Goal: Information Seeking & Learning: Learn about a topic

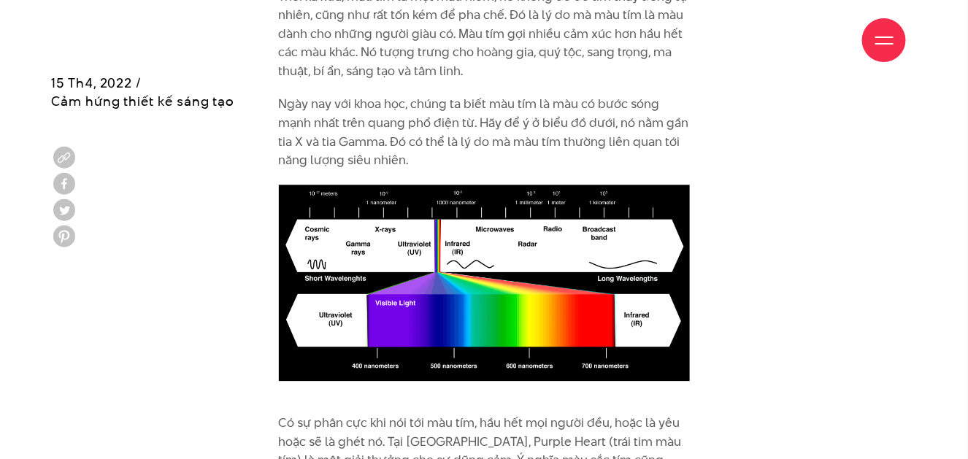
scroll to position [4695, 0]
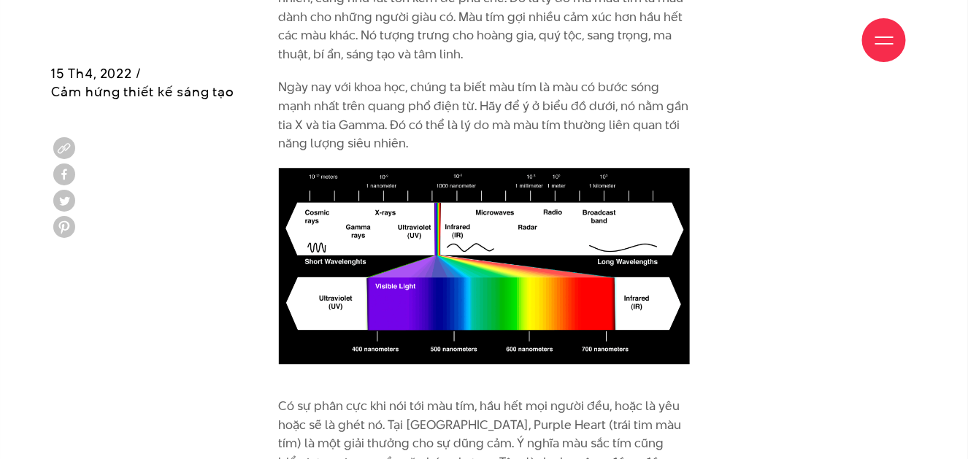
scroll to position [4761, 0]
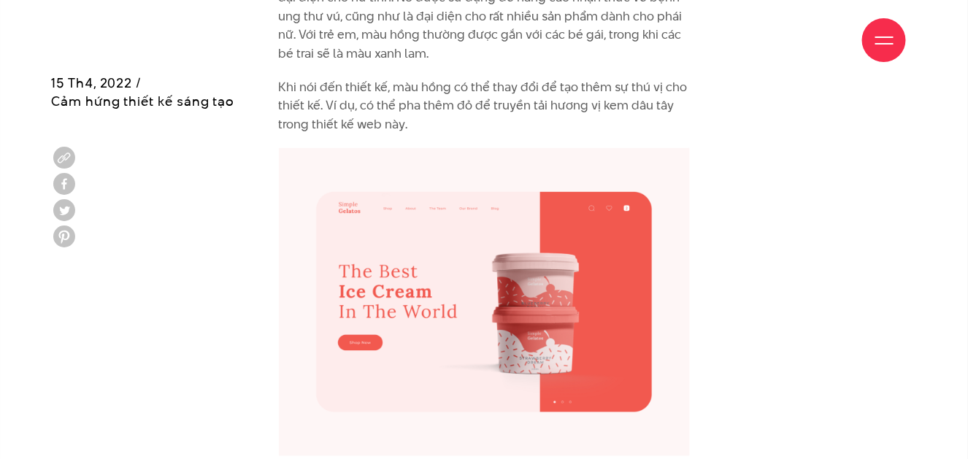
scroll to position [5691, 0]
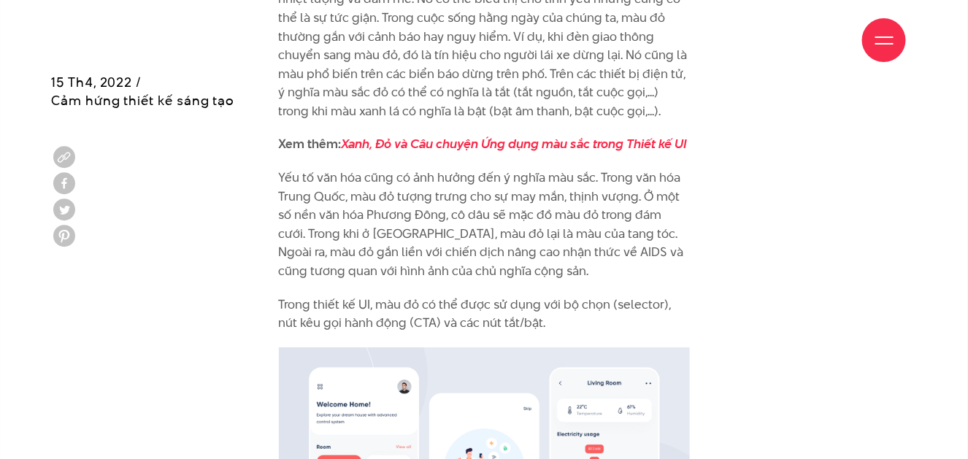
scroll to position [1472, 0]
